Goal: Transaction & Acquisition: Purchase product/service

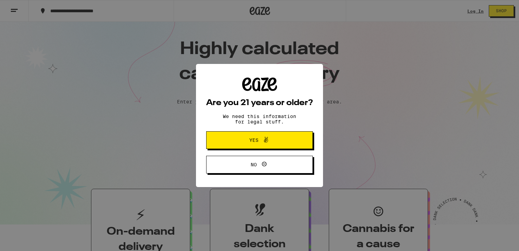
click at [241, 144] on span "Yes" at bounding box center [260, 140] width 52 height 9
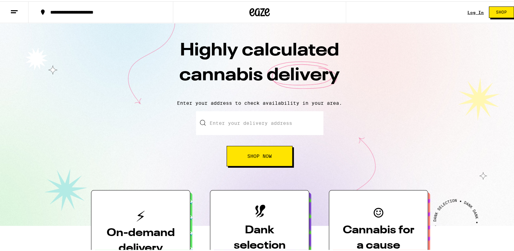
click at [230, 127] on input "Enter your delivery address" at bounding box center [259, 122] width 127 height 24
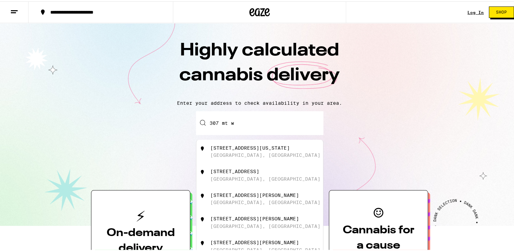
click at [234, 146] on div "[STREET_ADDRESS][US_STATE]" at bounding box center [250, 146] width 80 height 5
type input "[STREET_ADDRESS][US_STATE]"
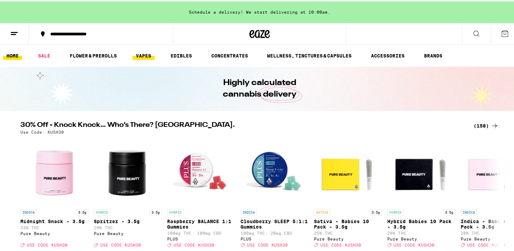
click at [147, 53] on link "VAPES" at bounding box center [144, 54] width 22 height 8
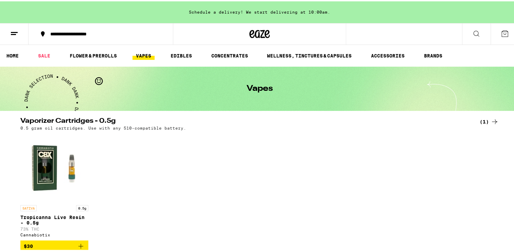
click at [147, 53] on link "VAPES" at bounding box center [144, 54] width 22 height 8
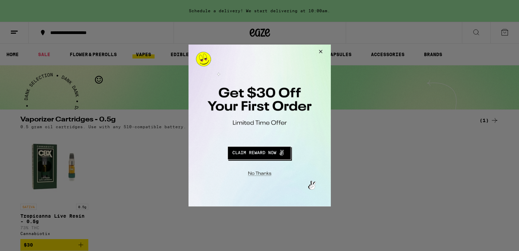
click at [254, 151] on button "Redirect to URL" at bounding box center [259, 152] width 118 height 16
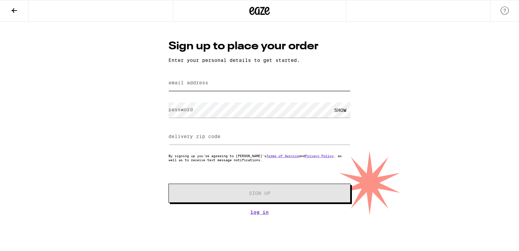
click at [230, 88] on input "email address" at bounding box center [260, 82] width 182 height 15
type input "[EMAIL_ADDRESS][DOMAIN_NAME]"
click at [203, 137] on label "delivery zip code" at bounding box center [195, 136] width 52 height 5
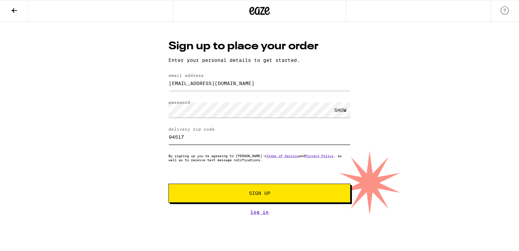
type input "94517"
click at [219, 197] on button "Sign Up" at bounding box center [260, 192] width 182 height 19
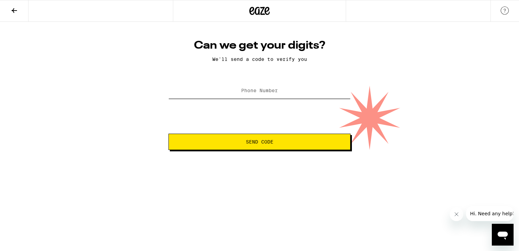
click at [285, 96] on input "Phone Number" at bounding box center [260, 90] width 182 height 15
type input "(925) 383-9430"
click at [260, 143] on span "Send Code" at bounding box center [260, 141] width 28 height 5
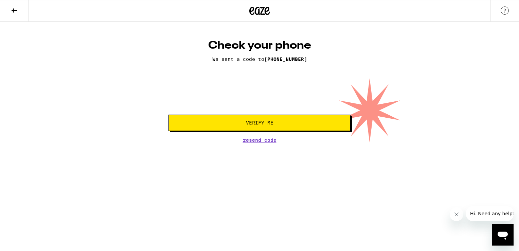
click at [236, 101] on div at bounding box center [259, 91] width 75 height 20
click at [232, 93] on input "tel" at bounding box center [229, 91] width 14 height 20
click at [265, 140] on span "Resend Code" at bounding box center [260, 140] width 34 height 5
click at [229, 97] on input "tel" at bounding box center [229, 91] width 14 height 20
type input "9"
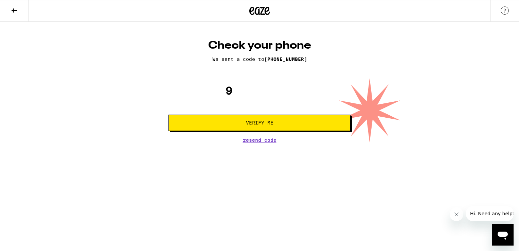
type input "3"
type input "8"
type input "3"
click at [238, 125] on button "Verify Me" at bounding box center [260, 123] width 182 height 16
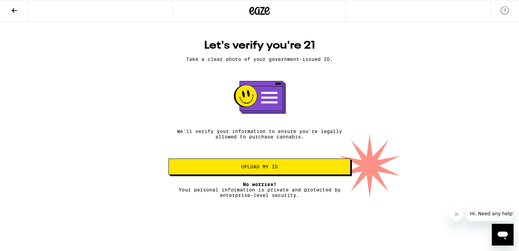
click at [228, 173] on button "Upload my ID" at bounding box center [260, 166] width 182 height 16
click at [12, 13] on icon at bounding box center [14, 10] width 8 height 8
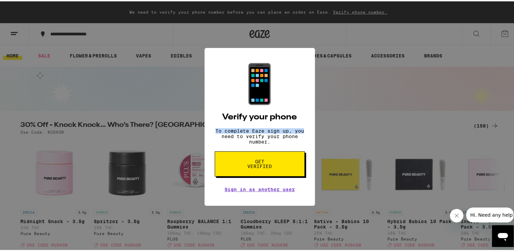
drag, startPoint x: 315, startPoint y: 104, endPoint x: 365, endPoint y: 124, distance: 54.1
click at [365, 124] on div "📱 Verify your phone To complete Eaze sign up, you need to verify your phone num…" at bounding box center [259, 125] width 519 height 251
click at [41, 58] on div "📱 Verify your phone To complete Eaze sign up, you need to verify your phone num…" at bounding box center [259, 125] width 519 height 251
click at [247, 167] on span "Get verified" at bounding box center [259, 163] width 35 height 10
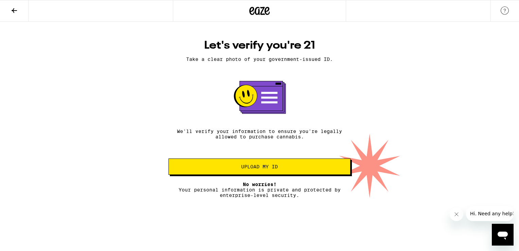
click at [245, 171] on button "Upload my ID" at bounding box center [260, 166] width 182 height 16
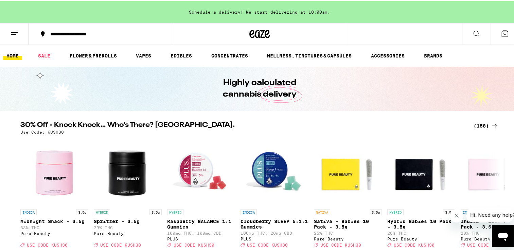
click at [472, 35] on icon at bounding box center [476, 32] width 8 height 8
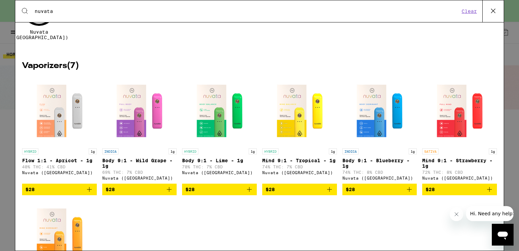
scroll to position [65, 0]
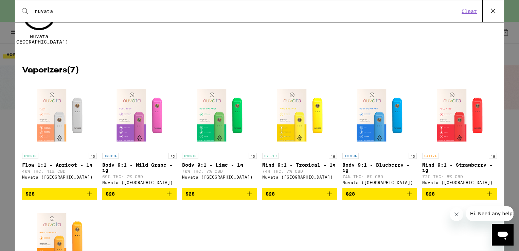
type input "nuvata"
click at [212, 125] on img "Open page for Body 9:1 - Lime - 1g from Nuvata (CA)" at bounding box center [220, 115] width 68 height 68
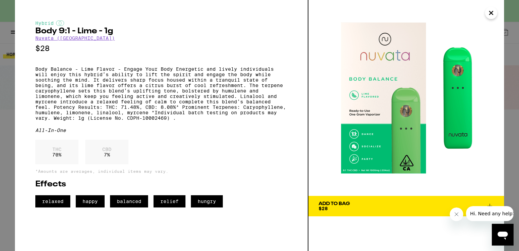
click at [388, 208] on span "Add To Bag $28" at bounding box center [406, 206] width 175 height 10
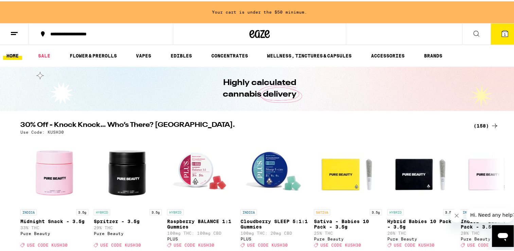
click at [472, 33] on icon at bounding box center [476, 32] width 8 height 8
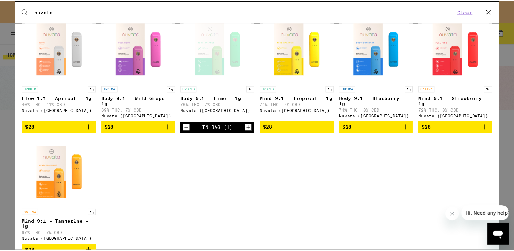
scroll to position [132, 0]
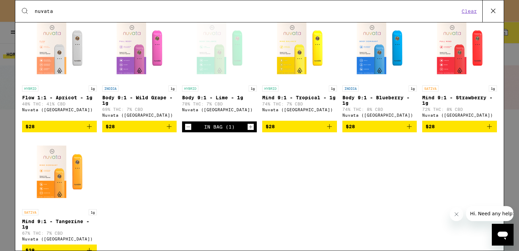
click at [53, 169] on img "Open page for Mind 9:1 - Tangerine - 1g from Nuvata (CA)" at bounding box center [59, 172] width 68 height 68
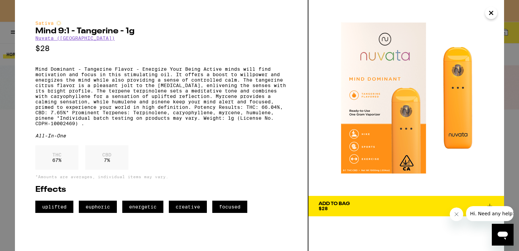
click at [490, 12] on icon "Close" at bounding box center [491, 12] width 3 height 3
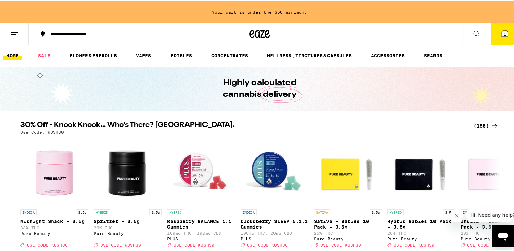
click at [477, 35] on button at bounding box center [476, 32] width 29 height 21
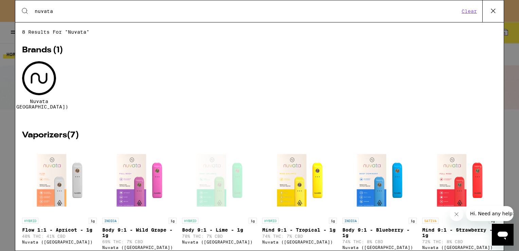
click at [142, 179] on img "Open page for Body 9:1 - Wild Grape - 1g from Nuvata (CA)" at bounding box center [139, 180] width 68 height 68
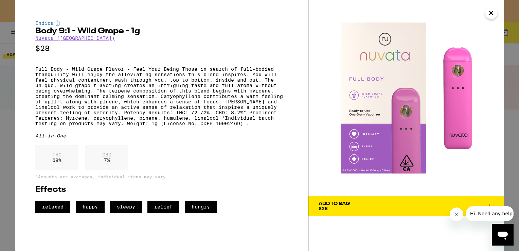
click at [491, 13] on icon "Close" at bounding box center [491, 12] width 3 height 3
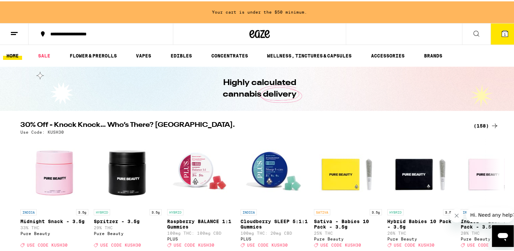
click at [472, 31] on icon at bounding box center [476, 32] width 8 height 8
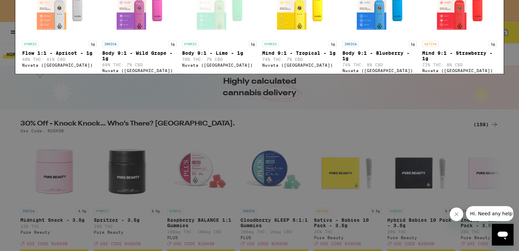
click at [292, 183] on img "Open page for Mind 9:1 - Tropical - 1g from Nuvata (CA)" at bounding box center [300, 180] width 68 height 68
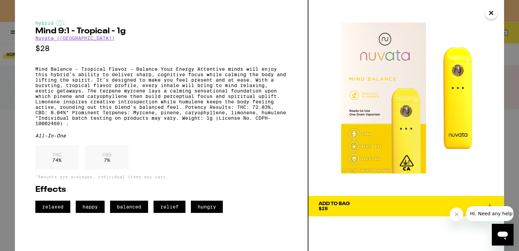
click at [490, 12] on icon "Close" at bounding box center [491, 12] width 3 height 3
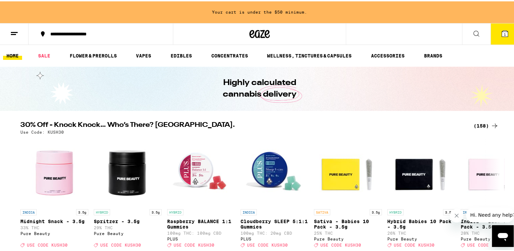
click at [469, 42] on button at bounding box center [476, 32] width 29 height 21
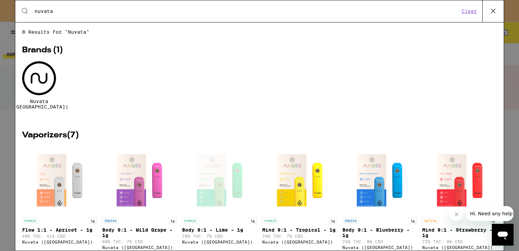
click at [38, 79] on div at bounding box center [39, 78] width 34 height 34
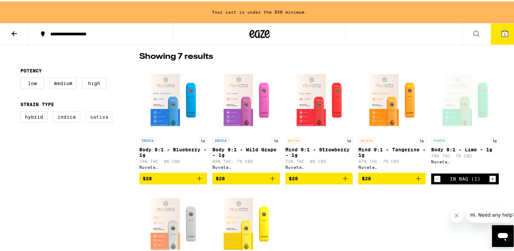
scroll to position [171, 0]
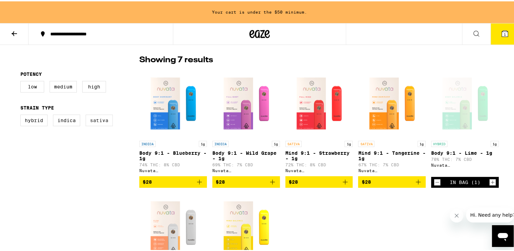
click at [100, 119] on label "Sativa" at bounding box center [99, 119] width 27 height 12
click at [22, 115] on input "Sativa" at bounding box center [22, 114] width 0 height 0
checkbox input "true"
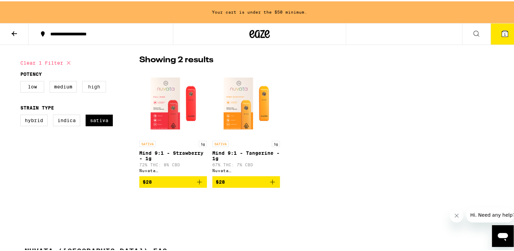
click at [91, 86] on label "High" at bounding box center [94, 86] width 24 height 12
click at [22, 81] on input "High" at bounding box center [22, 81] width 0 height 0
checkbox input "true"
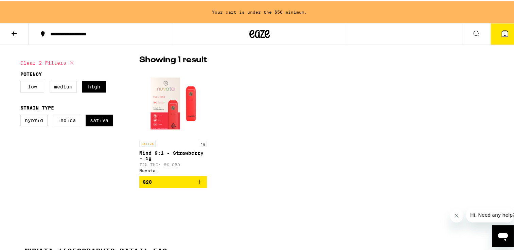
click at [24, 85] on label "Low" at bounding box center [32, 86] width 24 height 12
click at [22, 81] on input "Low" at bounding box center [22, 81] width 0 height 0
checkbox input "true"
click at [63, 88] on label "Medium" at bounding box center [63, 86] width 27 height 12
click at [22, 81] on input "Medium" at bounding box center [22, 81] width 0 height 0
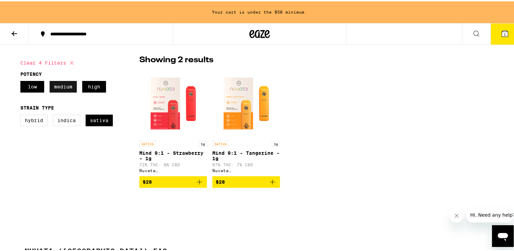
click at [57, 85] on label "Medium" at bounding box center [63, 86] width 27 height 12
click at [22, 81] on input "Medium" at bounding box center [22, 81] width 0 height 0
checkbox input "false"
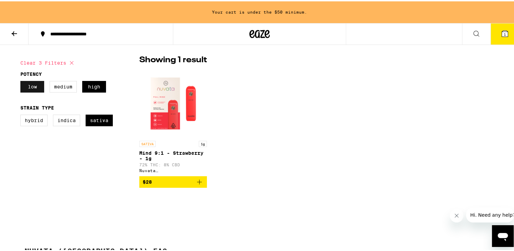
click at [28, 87] on label "Low" at bounding box center [32, 86] width 24 height 12
click at [22, 81] on input "Low" at bounding box center [22, 81] width 0 height 0
checkbox input "false"
click at [181, 118] on img "Open page for Mind 9:1 - Strawberry - 1g from Nuvata (CA)" at bounding box center [173, 102] width 68 height 68
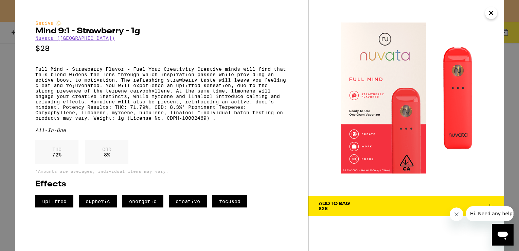
click at [355, 200] on button "Add To Bag $28" at bounding box center [407, 206] width 196 height 20
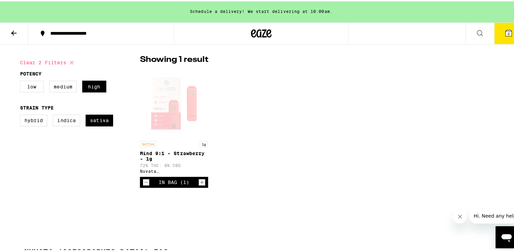
scroll to position [171, 0]
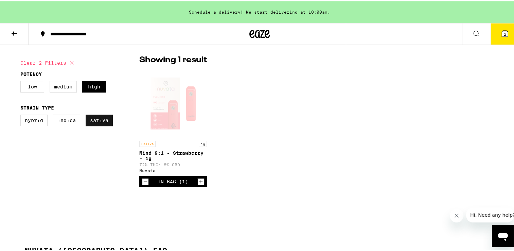
click at [97, 121] on label "Sativa" at bounding box center [99, 119] width 27 height 12
click at [22, 115] on input "Sativa" at bounding box center [22, 114] width 0 height 0
checkbox input "false"
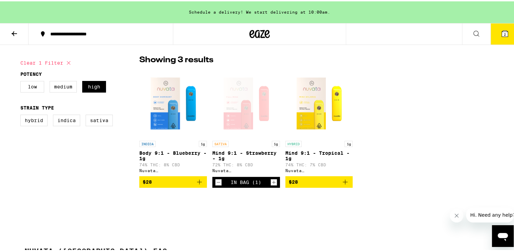
click at [170, 105] on img "Open page for Body 9:1 - Blueberry - 1g from Nuvata (CA)" at bounding box center [173, 102] width 68 height 68
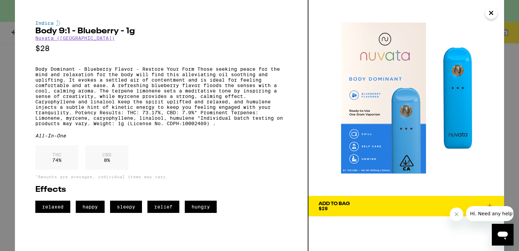
click at [492, 13] on icon "Close" at bounding box center [491, 12] width 3 height 3
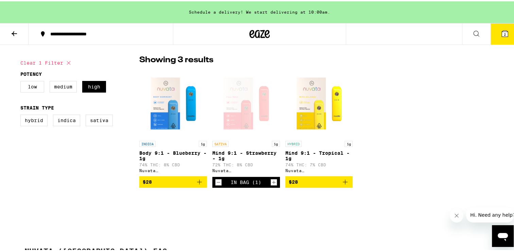
click at [502, 32] on icon at bounding box center [505, 32] width 6 height 6
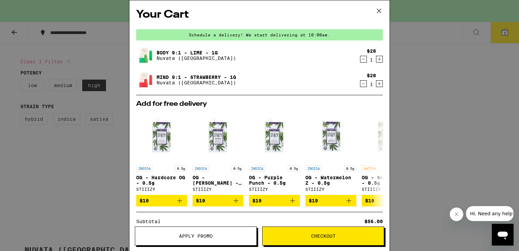
click at [183, 234] on span "Apply Promo" at bounding box center [196, 235] width 34 height 5
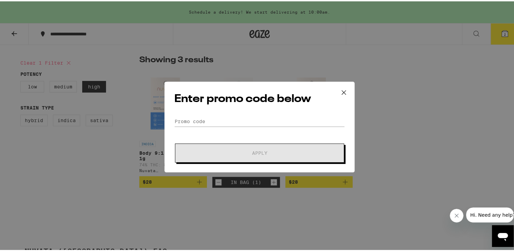
click at [339, 92] on icon at bounding box center [344, 91] width 10 height 10
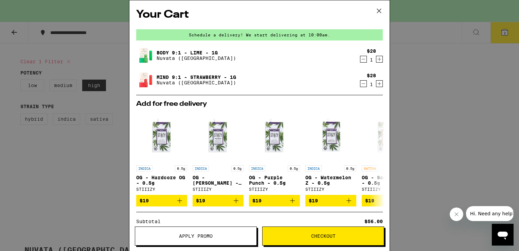
click at [379, 11] on icon at bounding box center [379, 11] width 4 height 4
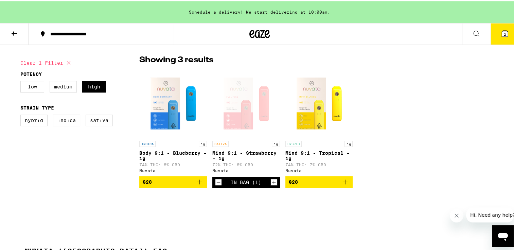
click at [472, 29] on icon at bounding box center [476, 32] width 8 height 8
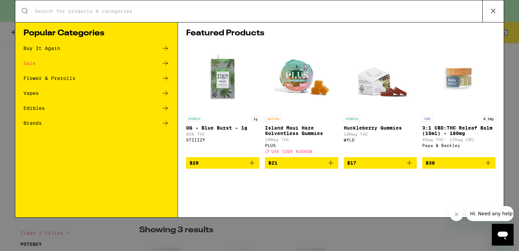
click at [294, 15] on div "Search for Products" at bounding box center [259, 11] width 489 height 22
click at [98, 12] on input "Search for Products" at bounding box center [258, 11] width 448 height 6
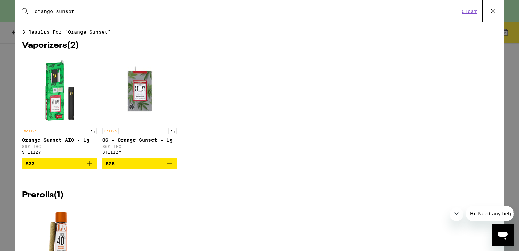
type input "orange sunset"
click at [140, 92] on img "Open page for OG - Orange Sunset - 1g from STIIIZY" at bounding box center [139, 90] width 68 height 68
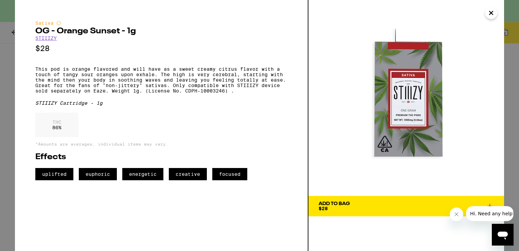
click at [351, 203] on span "Add To Bag $28" at bounding box center [406, 206] width 175 height 10
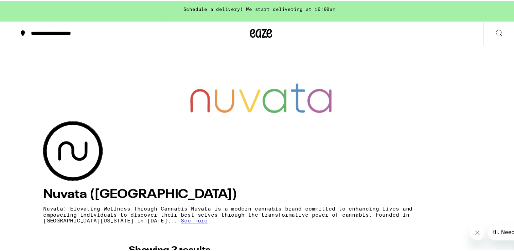
click at [255, 31] on icon at bounding box center [259, 33] width 20 height 12
